Goal: Find specific page/section

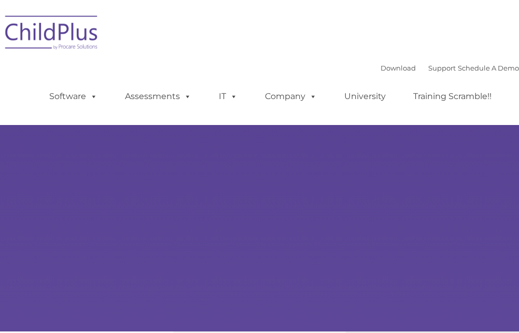
type input ""
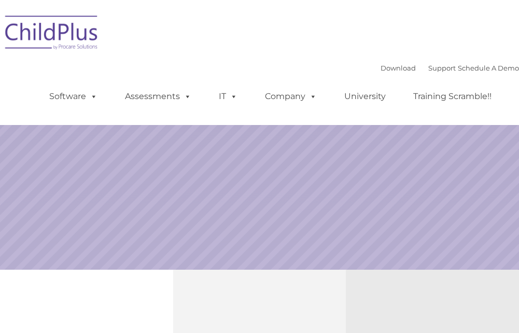
select select "MEDIUM"
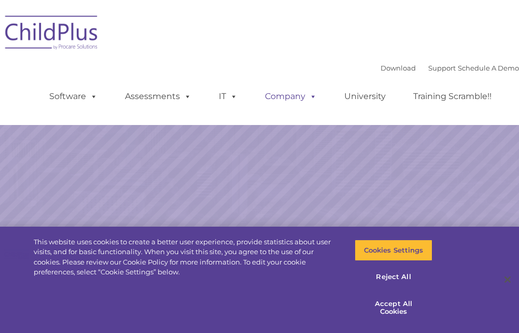
select select "MEDIUM"
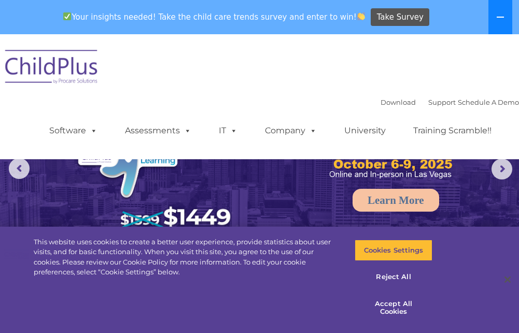
click at [502, 18] on icon at bounding box center [500, 17] width 7 height 1
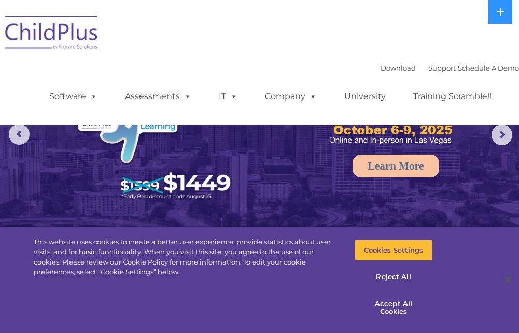
click at [165, 108] on ul "Software ChildPlus: The original and most widely-used Head Start data managemen…" at bounding box center [274, 97] width 491 height 42
click at [179, 100] on link "Assessments" at bounding box center [158, 96] width 87 height 21
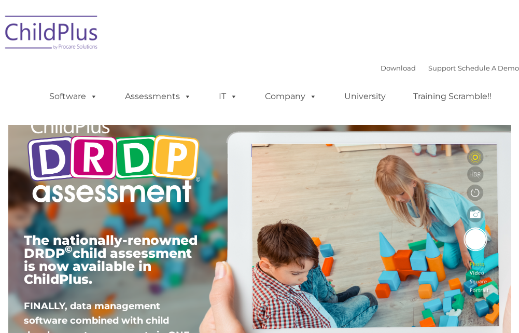
click at [93, 98] on span at bounding box center [91, 96] width 11 height 10
click at [147, 60] on div "Download Support | Schedule A Demo Search for: Search MENU MENU Software ChildP…" at bounding box center [274, 88] width 491 height 57
